Goal: Task Accomplishment & Management: Complete application form

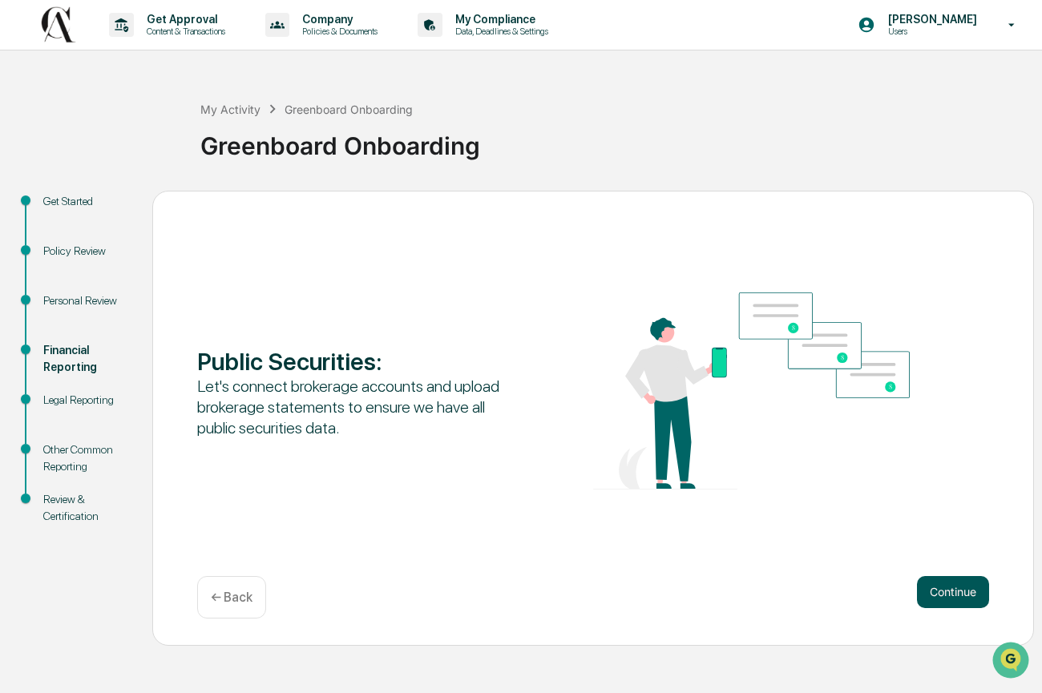
click at [928, 588] on button "Continue" at bounding box center [953, 592] width 72 height 32
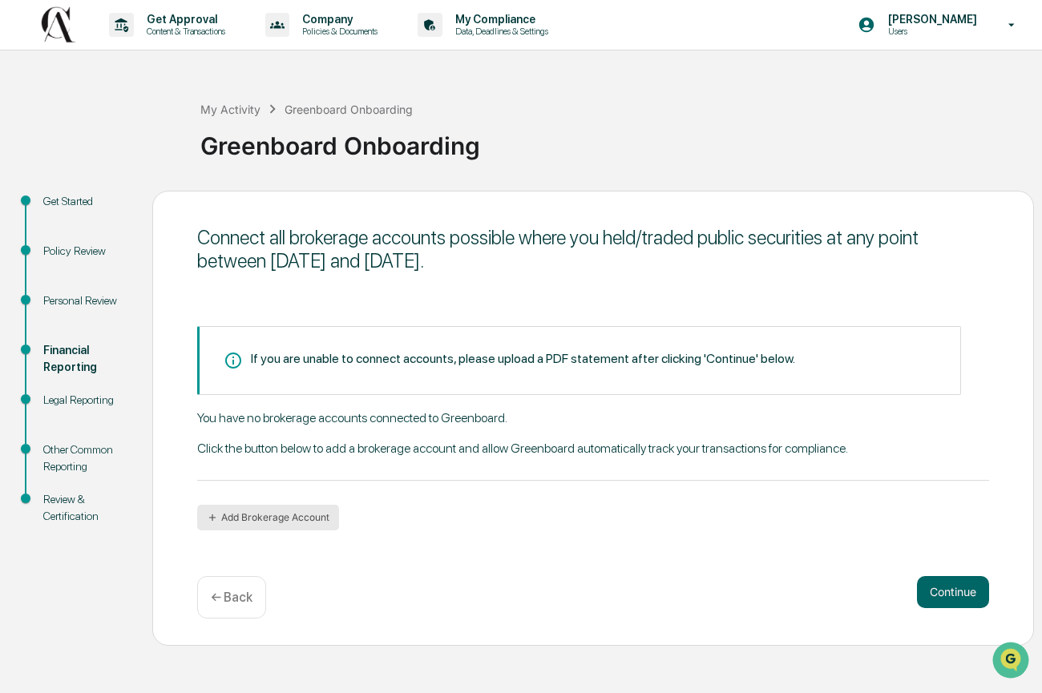
click at [291, 512] on button "Add Brokerage Account" at bounding box center [268, 518] width 142 height 26
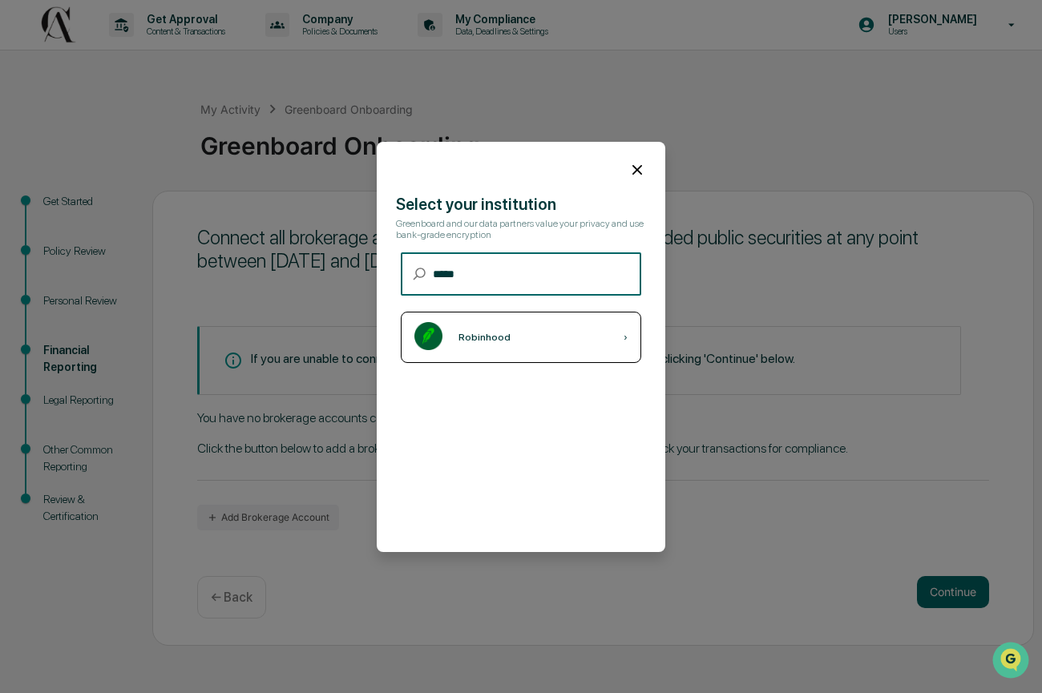
type input "*****"
click at [522, 346] on div "Robinhood ›" at bounding box center [521, 337] width 240 height 51
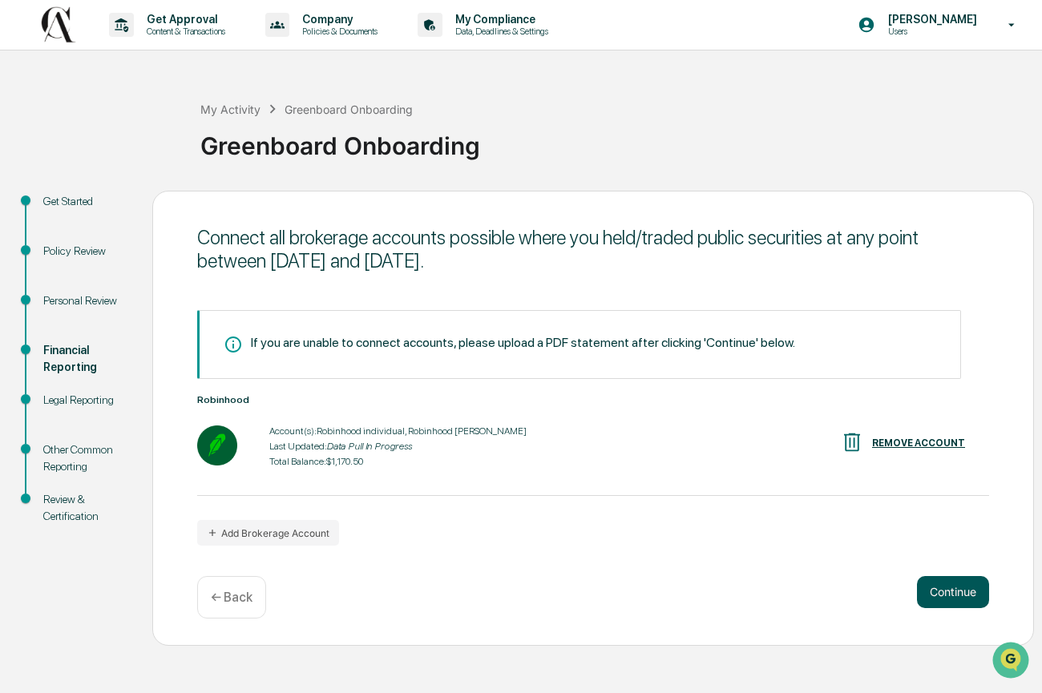
click at [939, 584] on button "Continue" at bounding box center [953, 592] width 72 height 32
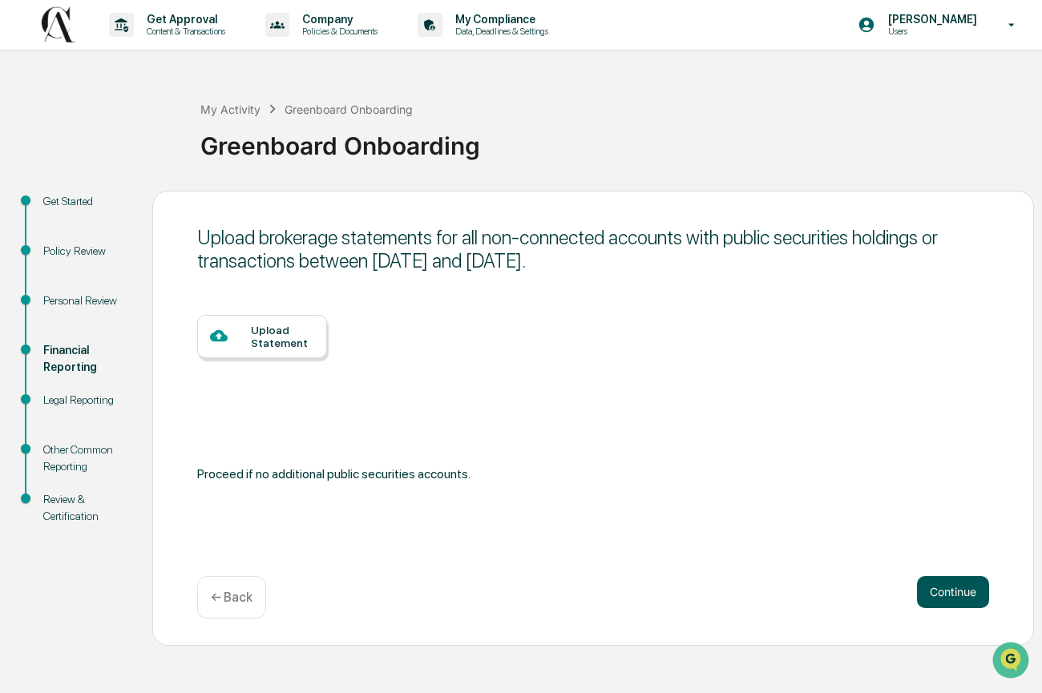
click at [940, 585] on button "Continue" at bounding box center [953, 592] width 72 height 32
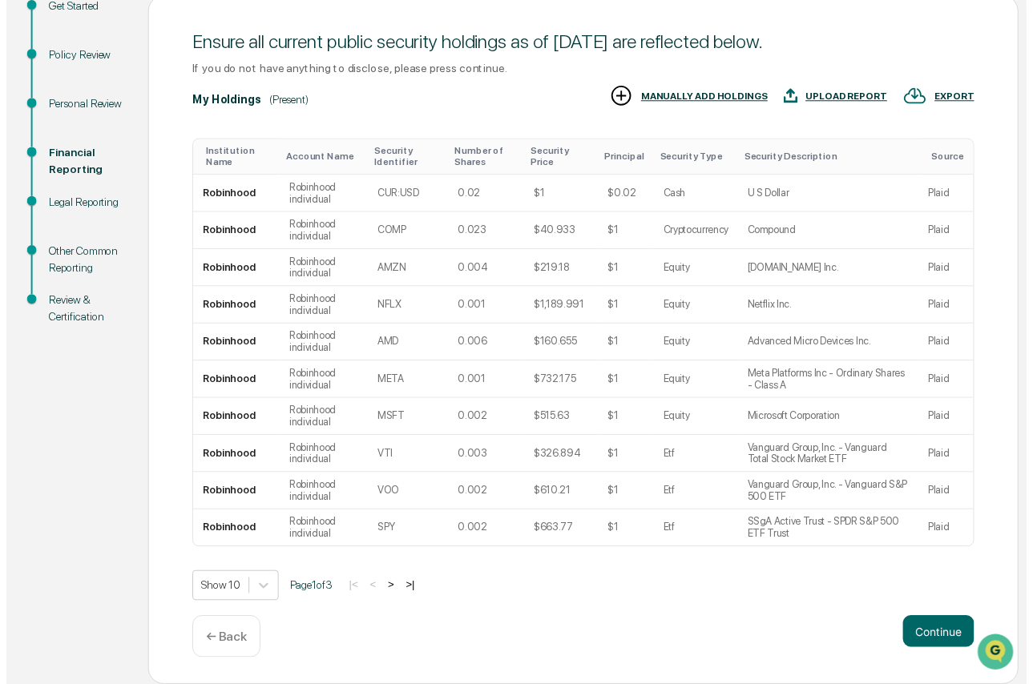
scroll to position [212, 0]
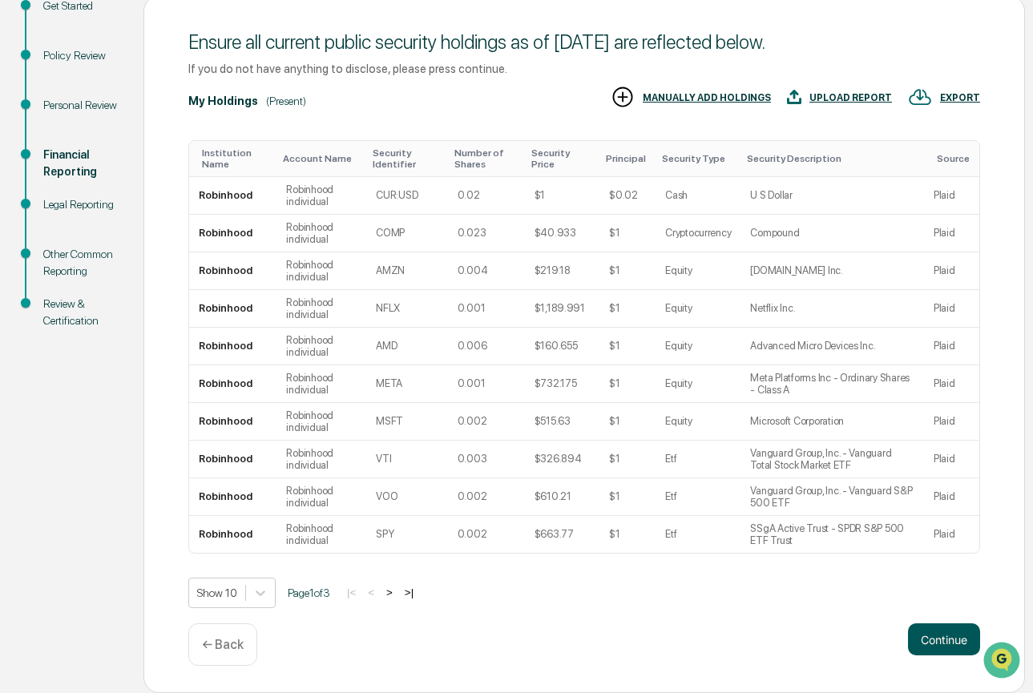
click at [957, 639] on button "Continue" at bounding box center [944, 639] width 72 height 32
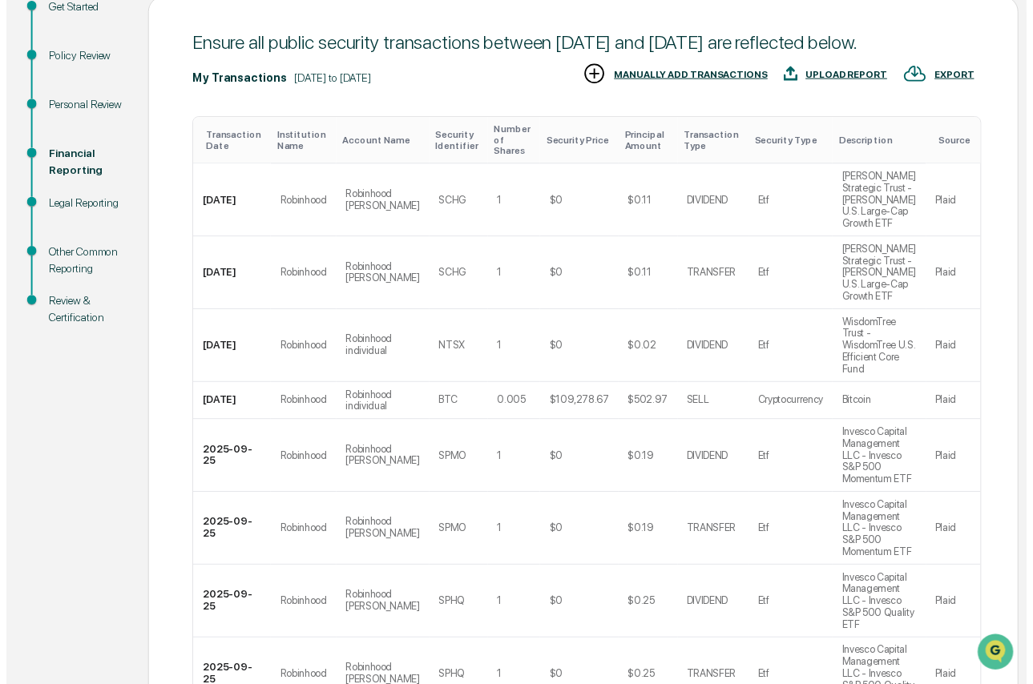
scroll to position [582, 0]
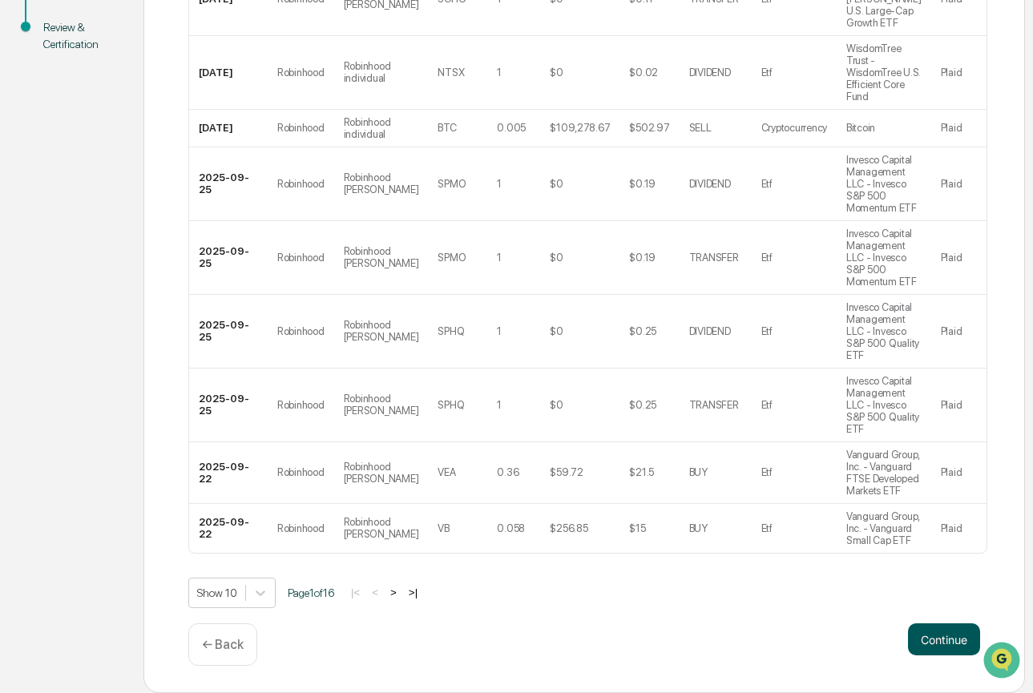
click at [926, 632] on button "Continue" at bounding box center [944, 639] width 72 height 32
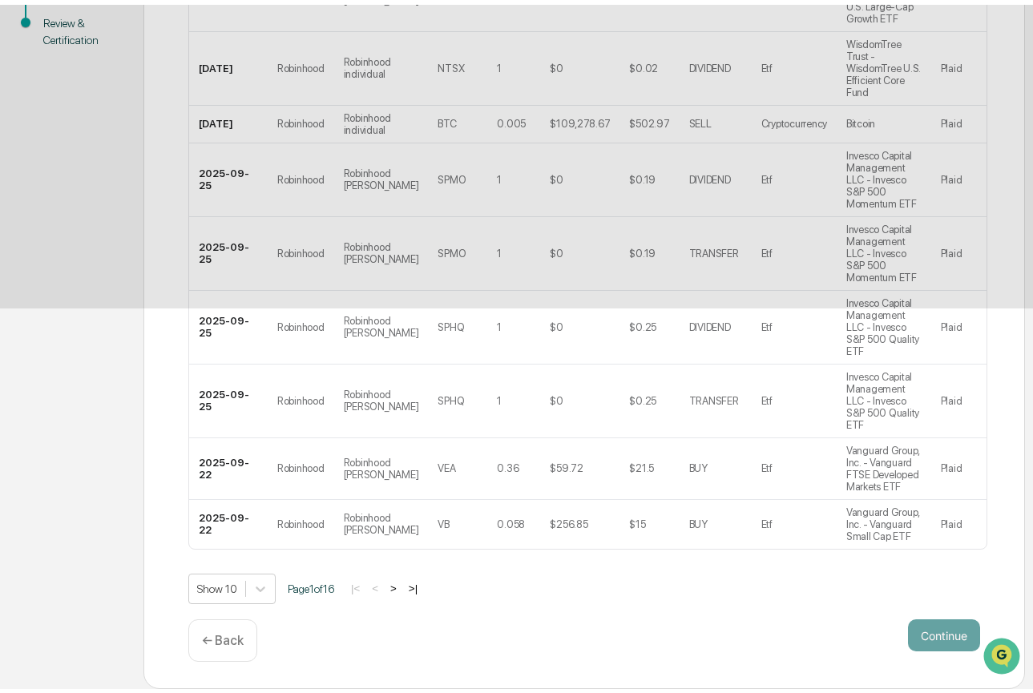
scroll to position [0, 0]
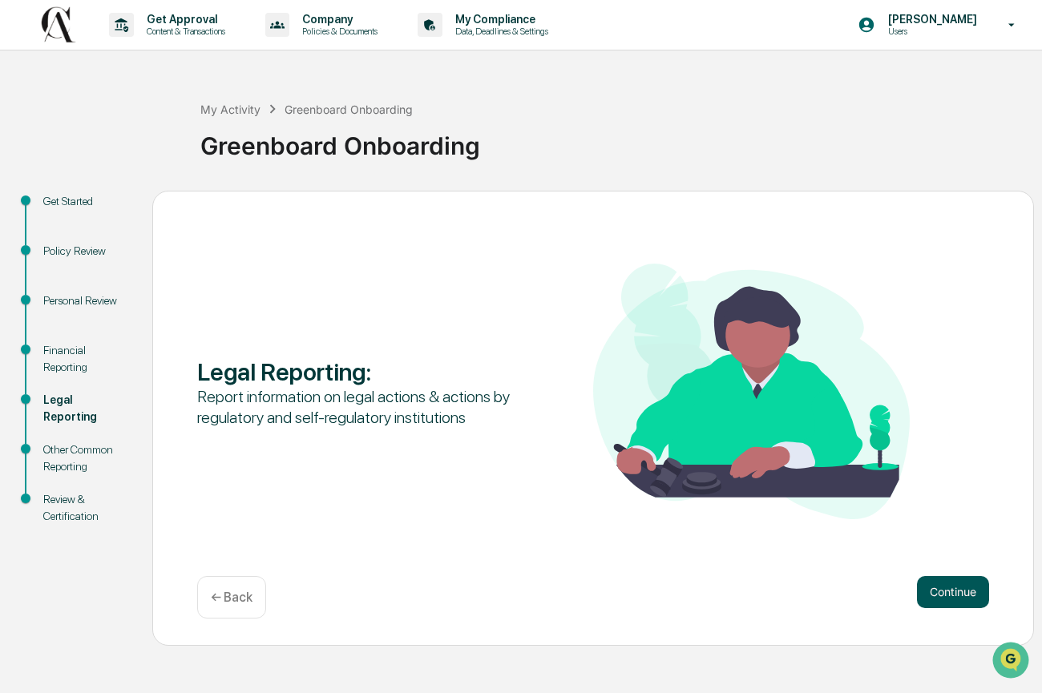
click at [949, 589] on button "Continue" at bounding box center [953, 592] width 72 height 32
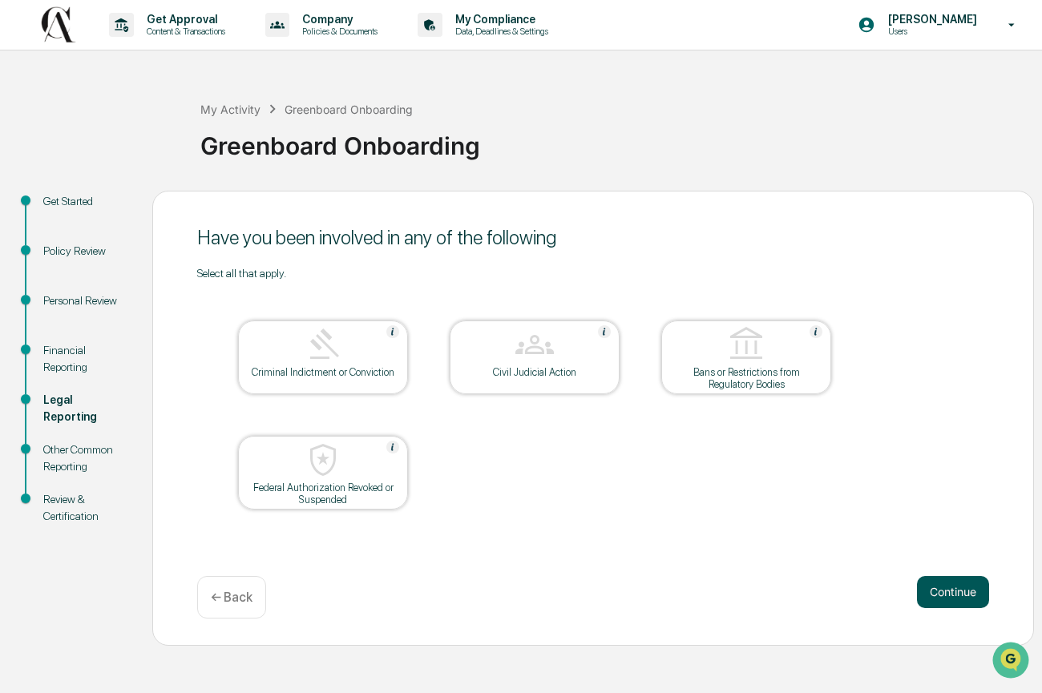
click at [952, 591] on button "Continue" at bounding box center [953, 592] width 72 height 32
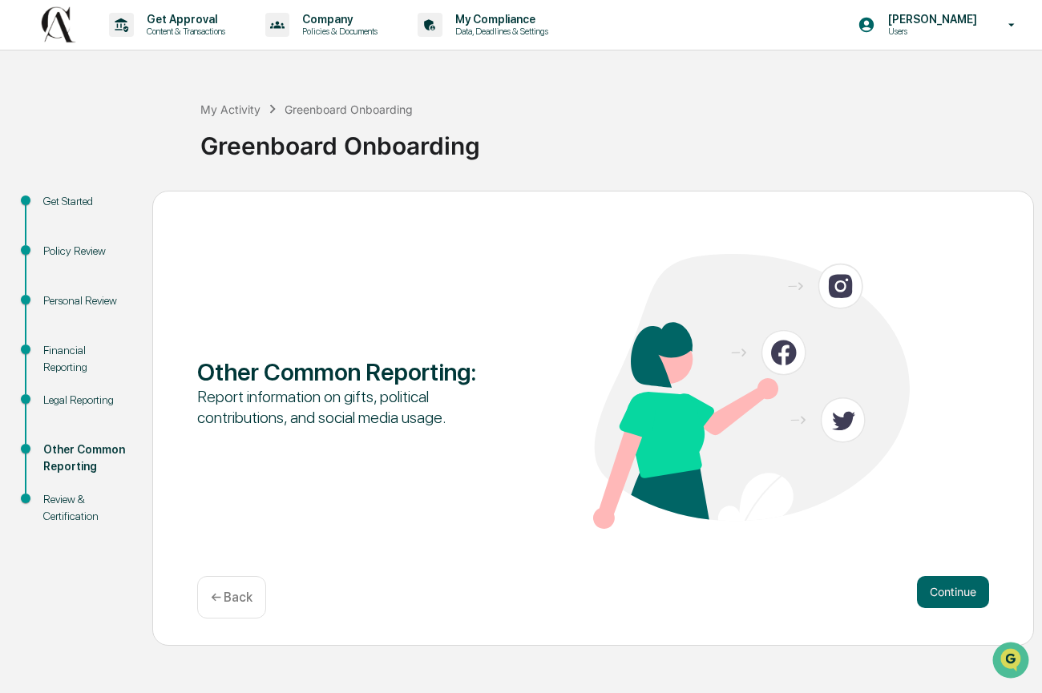
click at [952, 591] on button "Continue" at bounding box center [953, 592] width 72 height 32
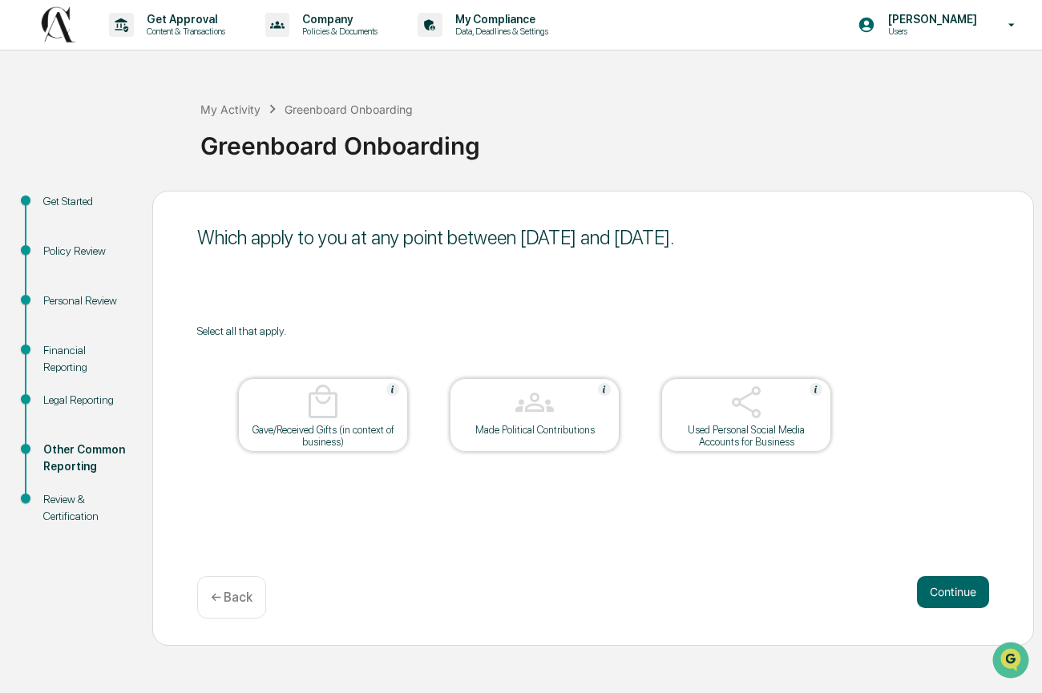
click at [952, 591] on button "Continue" at bounding box center [953, 592] width 72 height 32
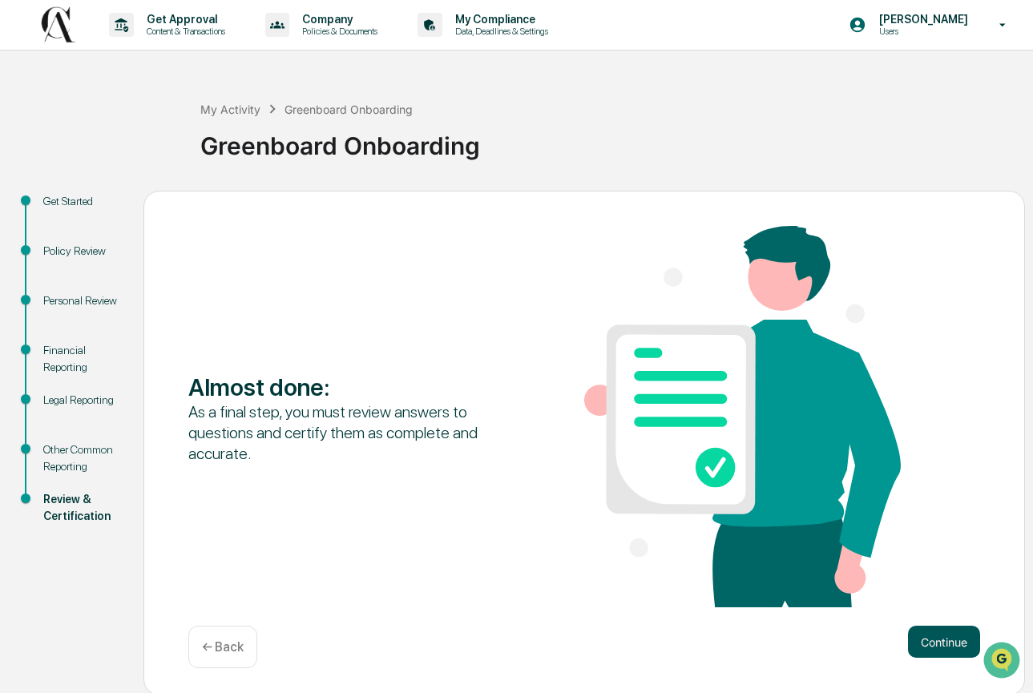
click at [943, 640] on button "Continue" at bounding box center [944, 642] width 72 height 32
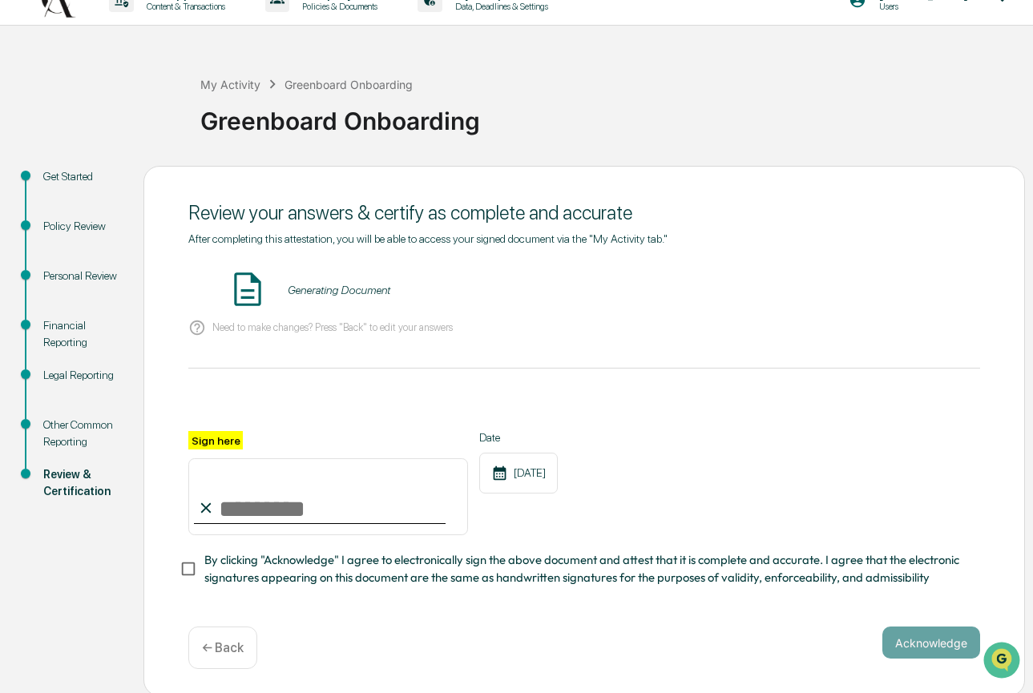
scroll to position [26, 0]
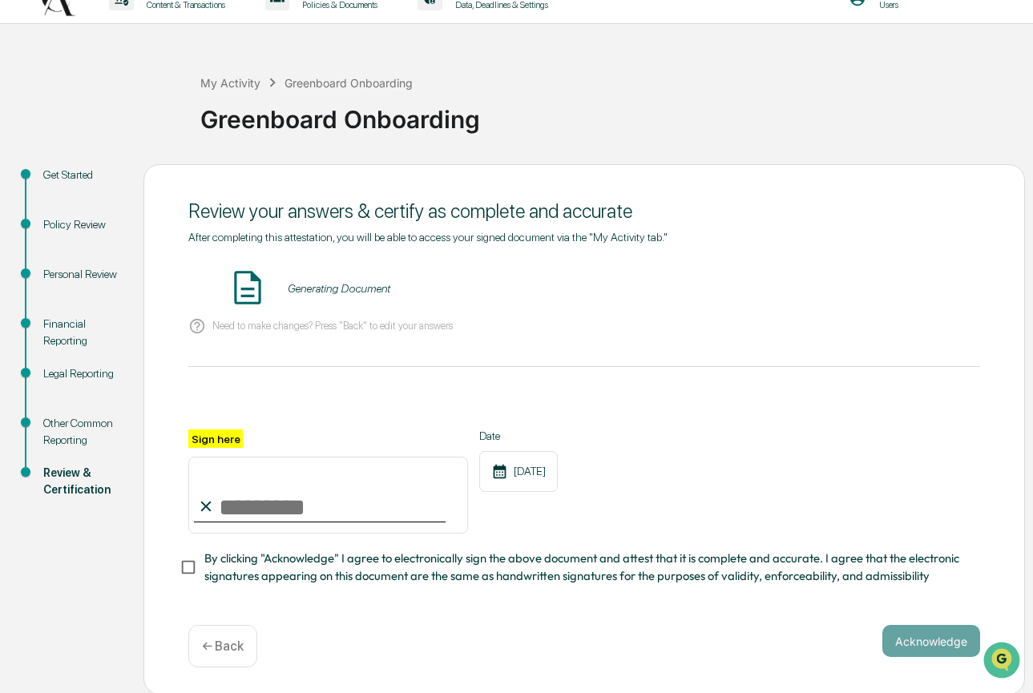
click at [308, 513] on input "Sign here" at bounding box center [328, 495] width 280 height 77
click at [236, 501] on input "**********" at bounding box center [328, 495] width 280 height 77
type input "**********"
click at [742, 523] on div "**********" at bounding box center [584, 481] width 792 height 104
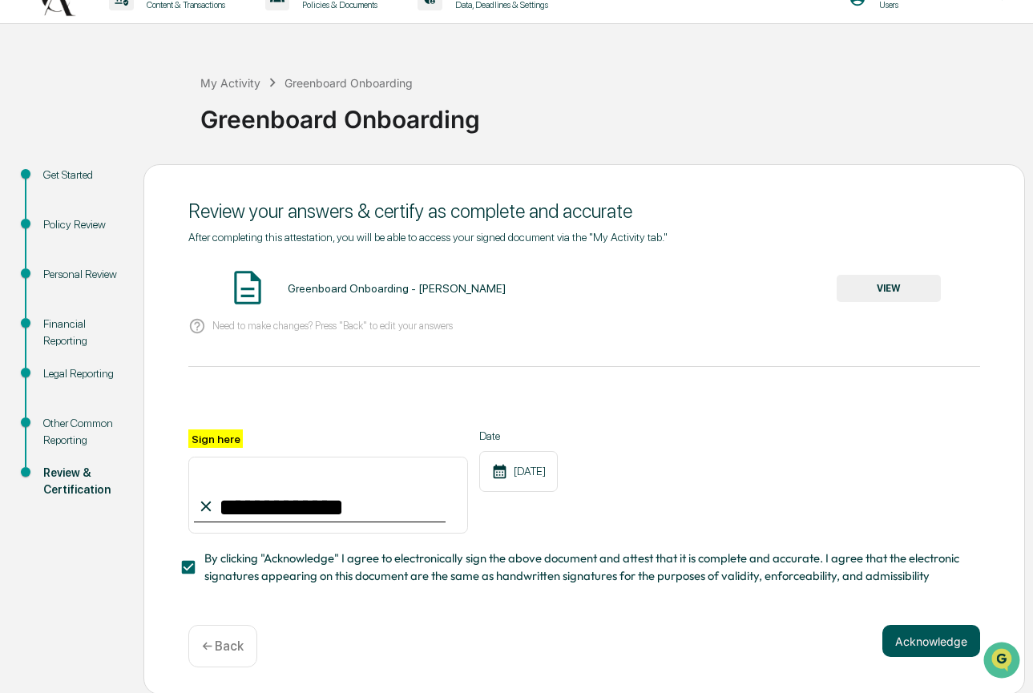
click at [897, 634] on button "Acknowledge" at bounding box center [931, 641] width 98 height 32
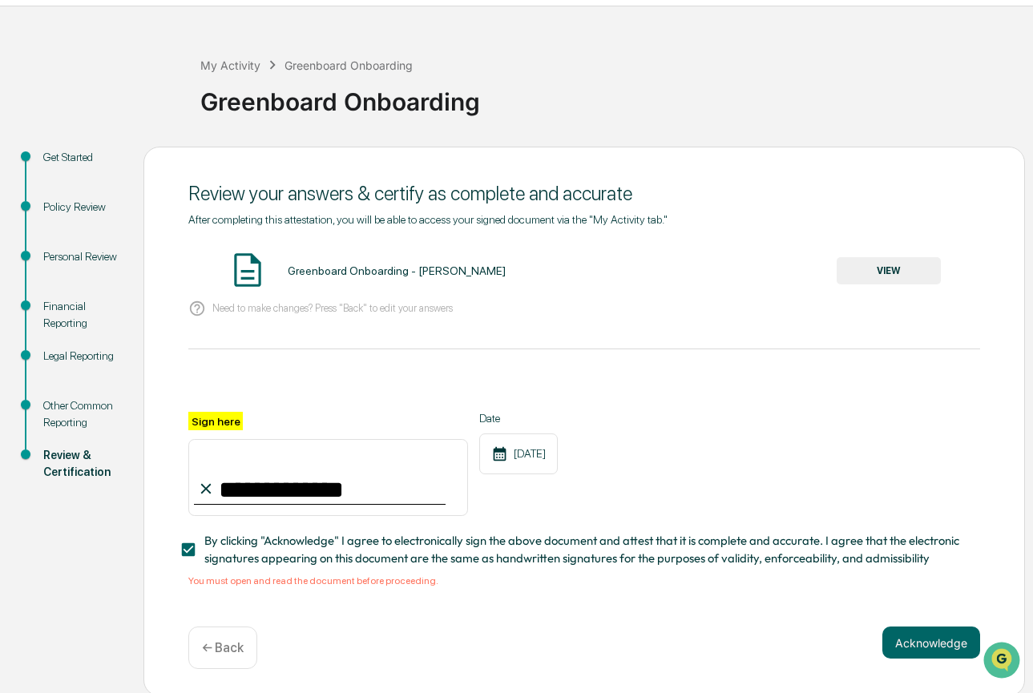
scroll to position [46, 0]
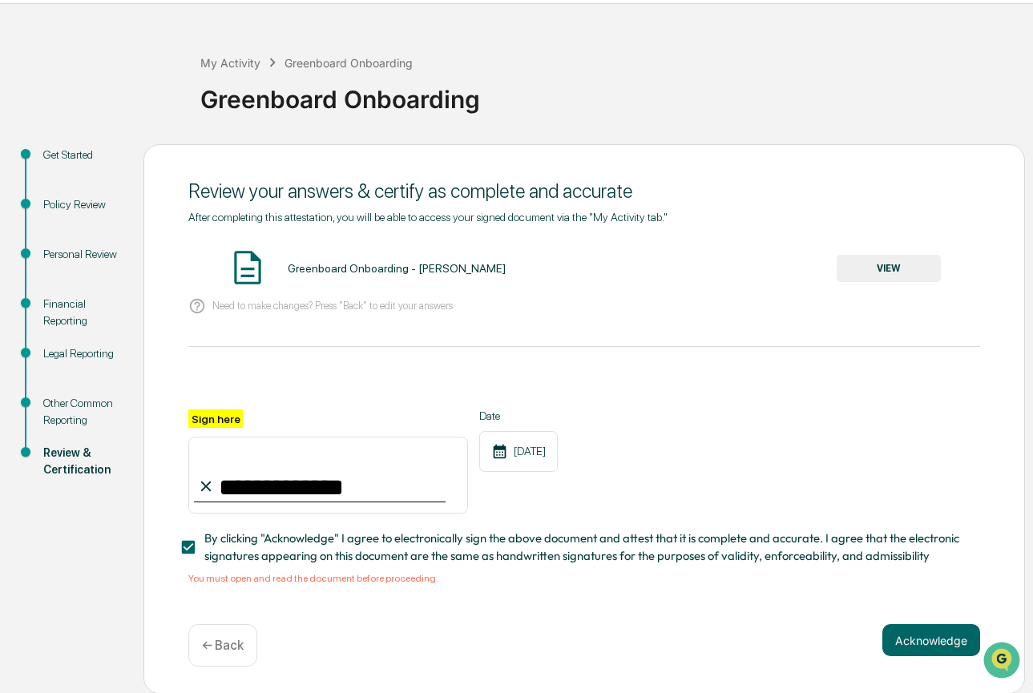
click at [887, 264] on button "VIEW" at bounding box center [889, 268] width 104 height 27
